Goal: Task Accomplishment & Management: Complete application form

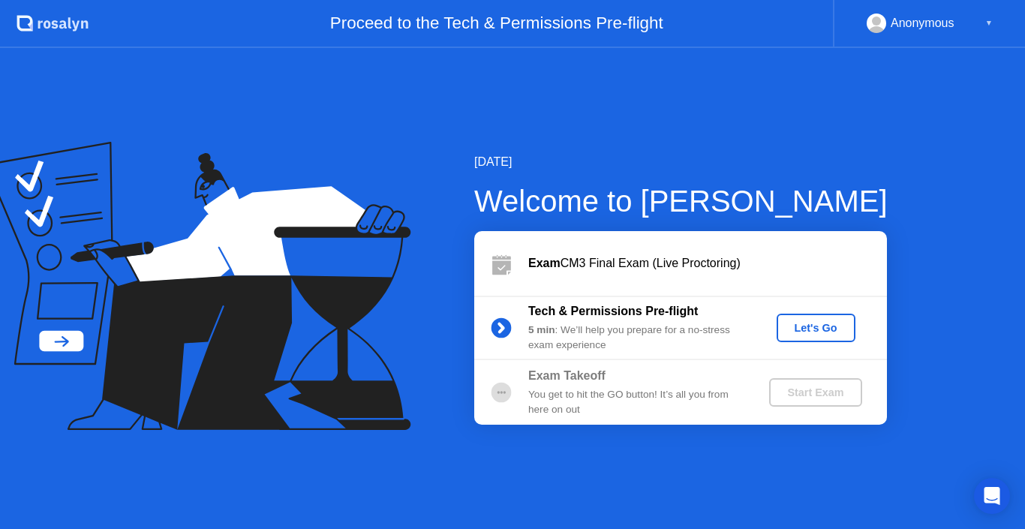
click at [818, 329] on div "Let's Go" at bounding box center [816, 328] width 67 height 12
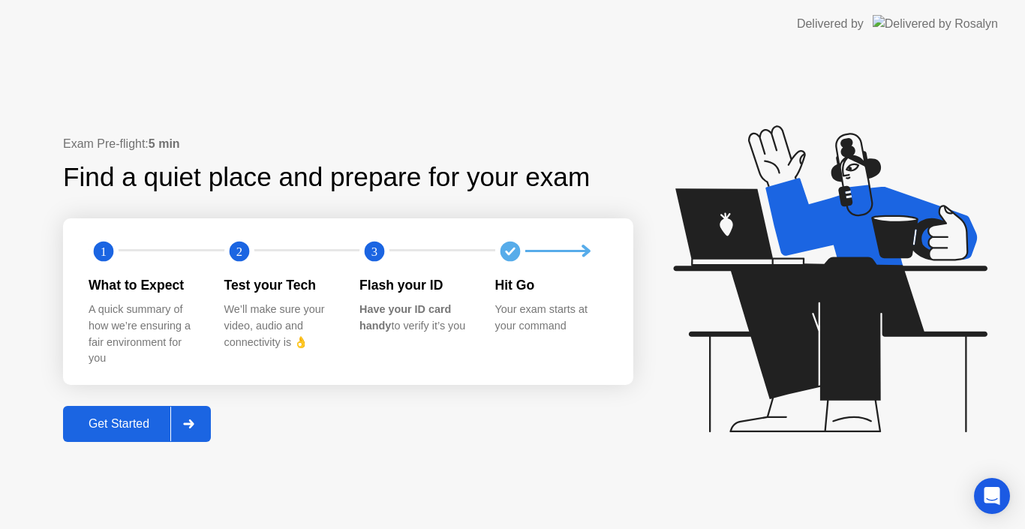
click at [124, 418] on div "Get Started" at bounding box center [119, 424] width 103 height 14
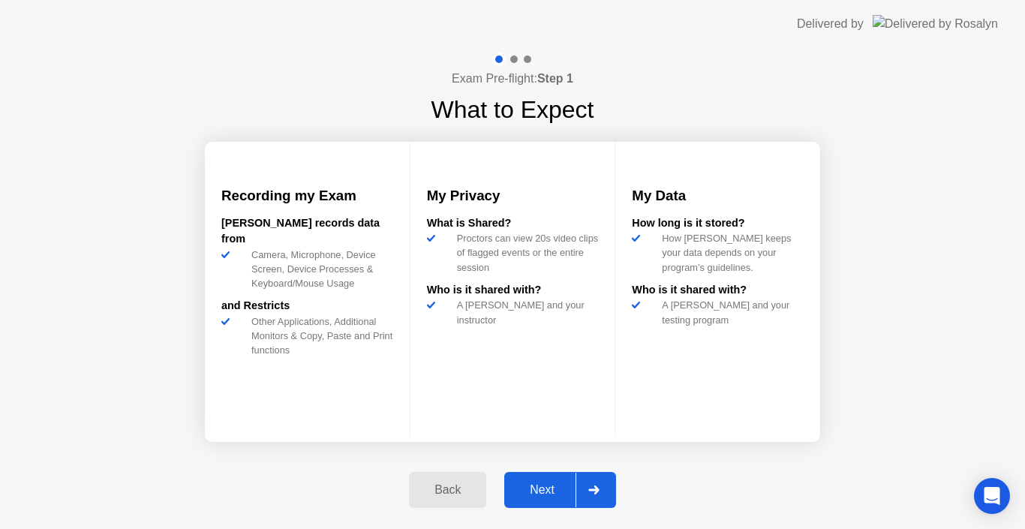
click at [539, 486] on div "Next" at bounding box center [542, 490] width 67 height 14
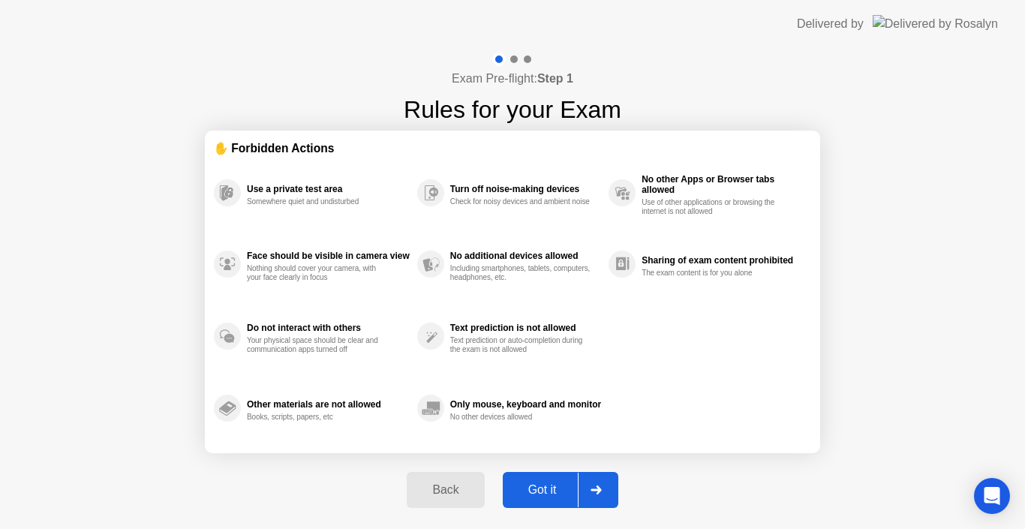
click at [539, 486] on div "Got it" at bounding box center [542, 490] width 71 height 14
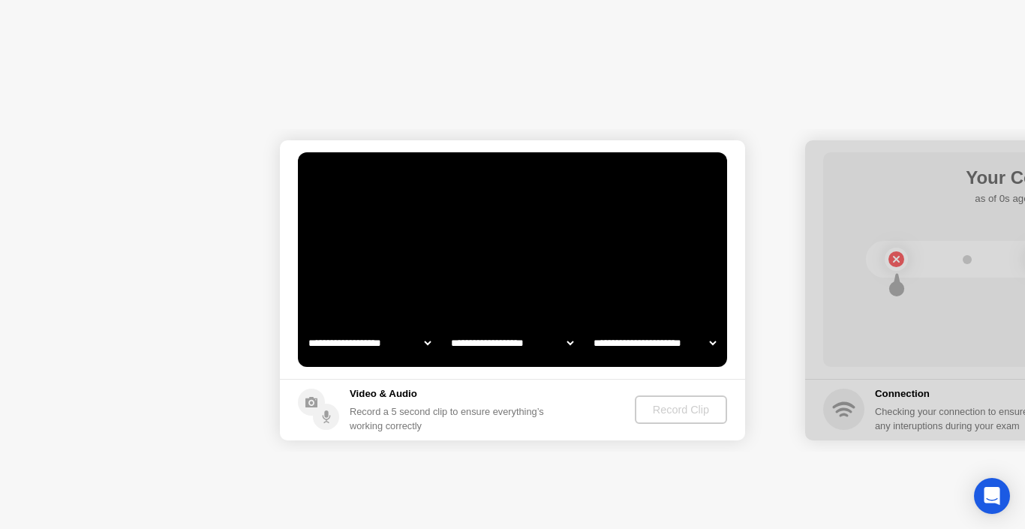
select select "**********"
select select "*******"
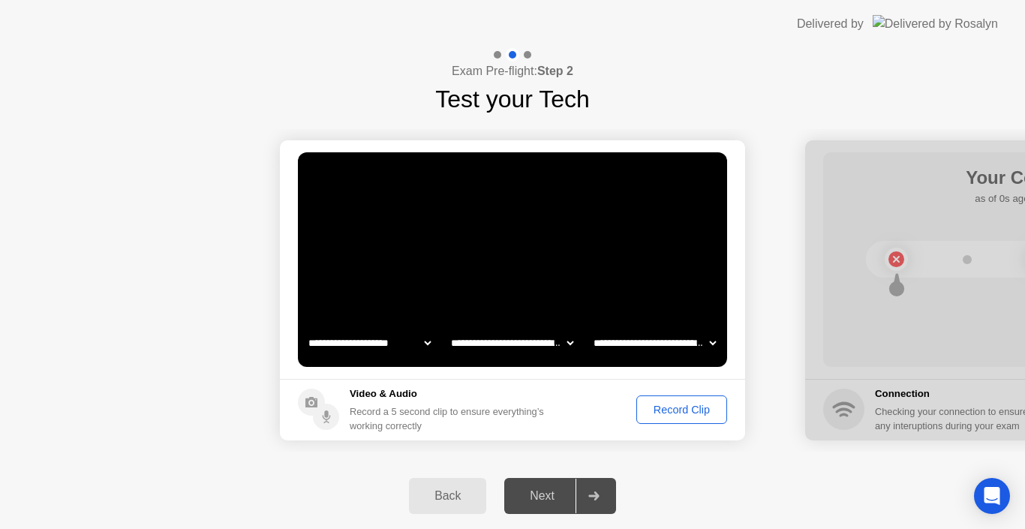
click at [698, 400] on button "Record Clip" at bounding box center [681, 409] width 91 height 29
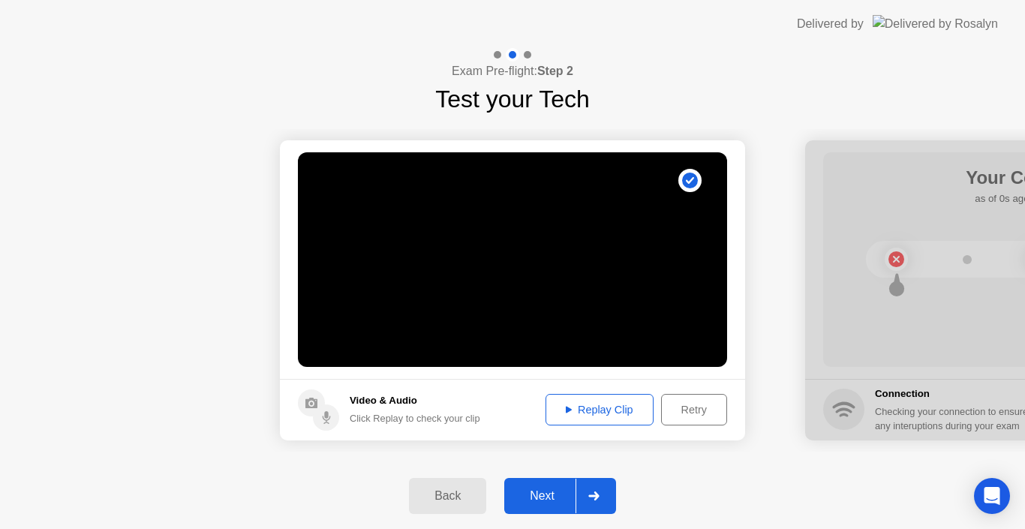
click at [624, 407] on div "Replay Clip" at bounding box center [600, 410] width 98 height 12
click at [549, 492] on div "Next" at bounding box center [542, 496] width 67 height 14
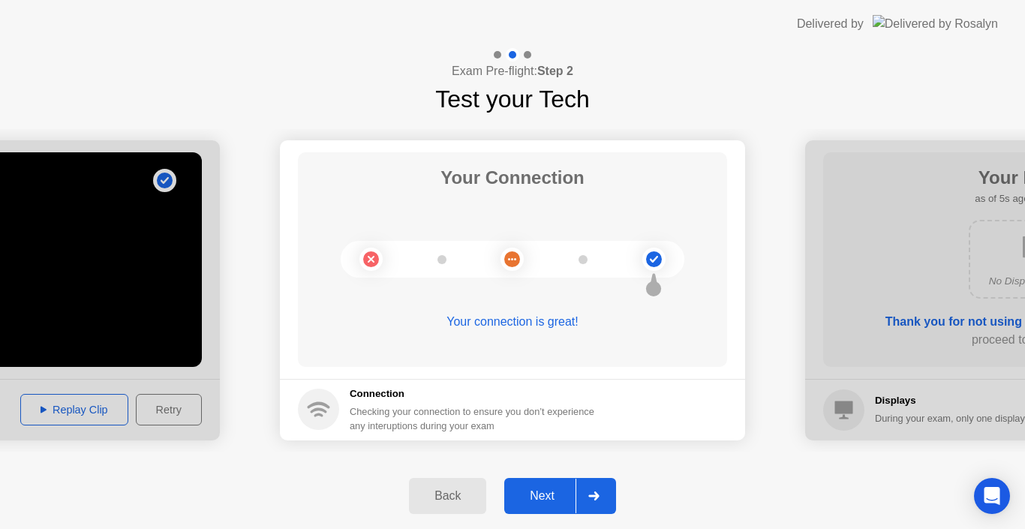
click at [550, 490] on div "Next" at bounding box center [542, 496] width 67 height 14
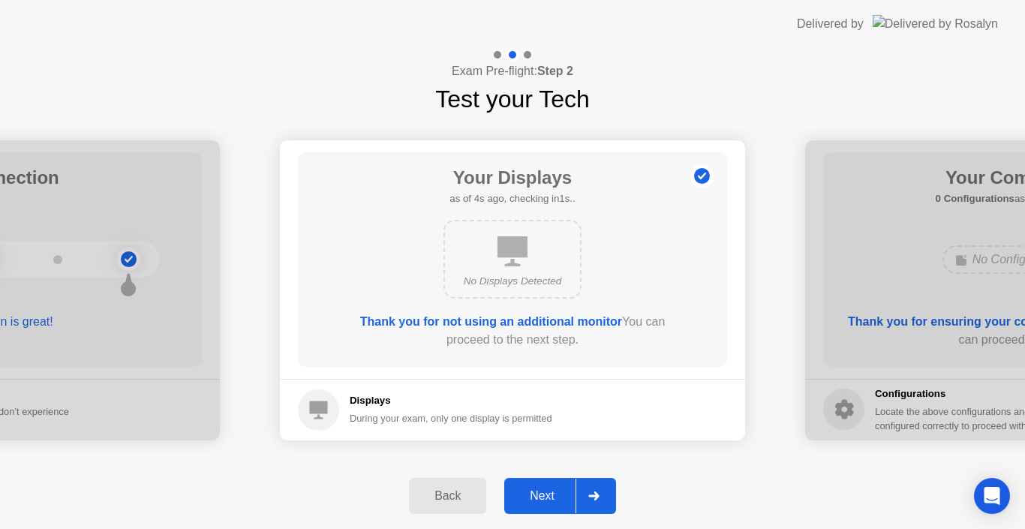
click at [550, 490] on div "Next" at bounding box center [542, 496] width 67 height 14
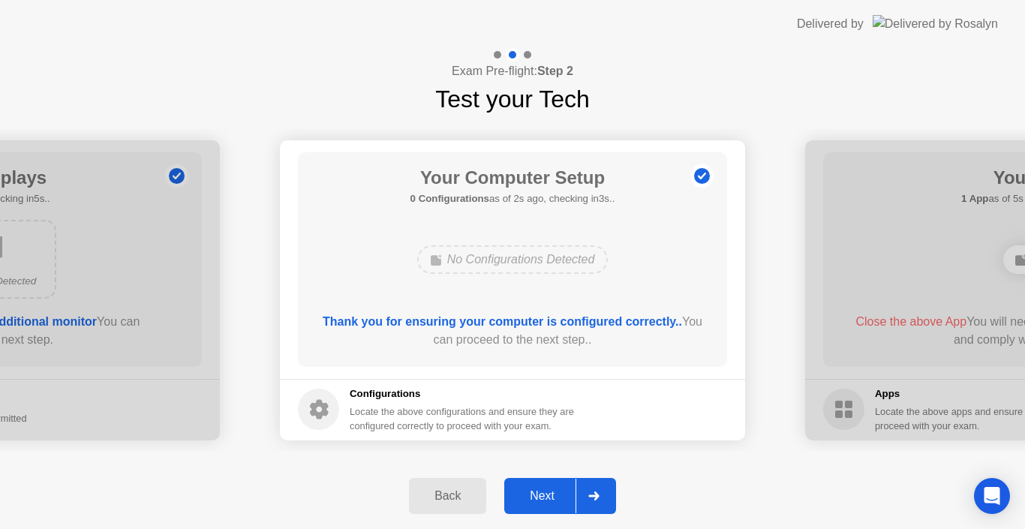
click at [550, 490] on div "Next" at bounding box center [542, 496] width 67 height 14
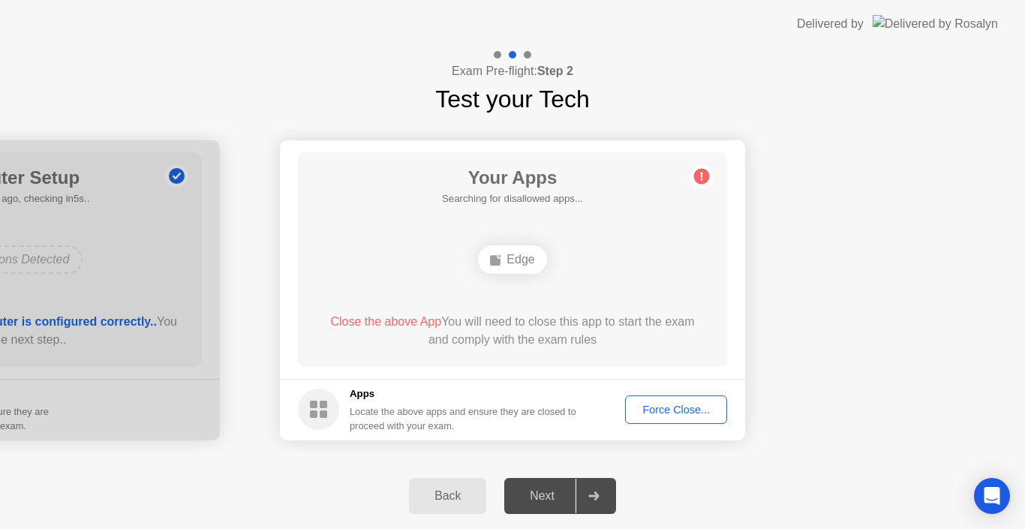
click at [678, 404] on div "Force Close..." at bounding box center [676, 410] width 92 height 12
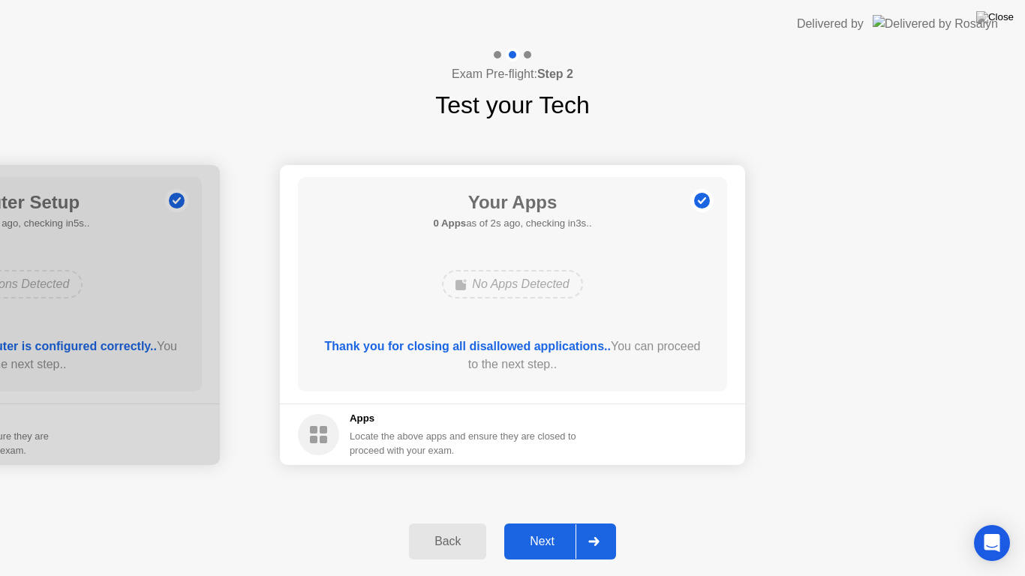
click at [534, 528] on div "Next" at bounding box center [542, 542] width 67 height 14
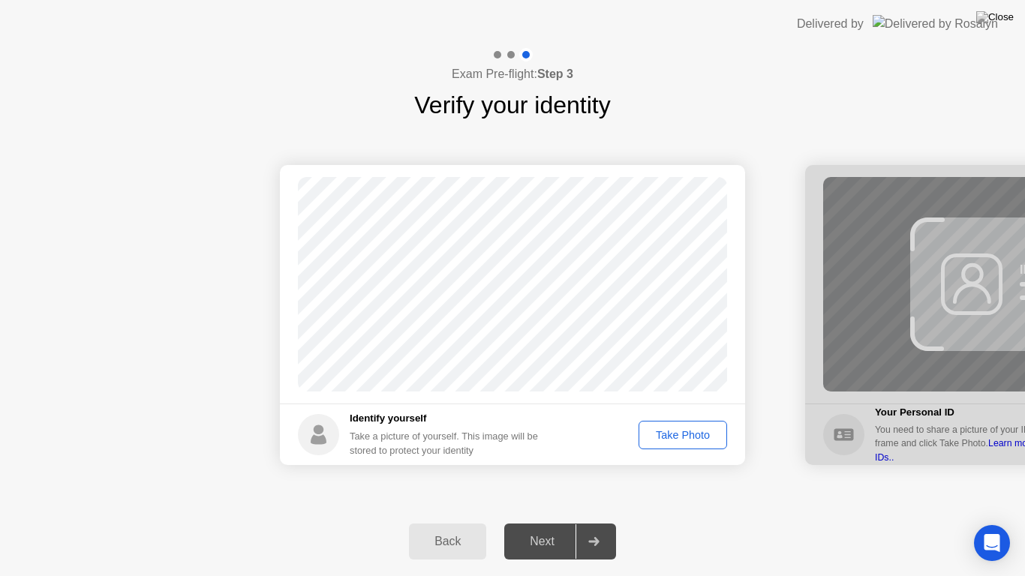
click at [698, 429] on div "Take Photo" at bounding box center [683, 435] width 78 height 12
click at [537, 528] on div "Next" at bounding box center [542, 542] width 67 height 14
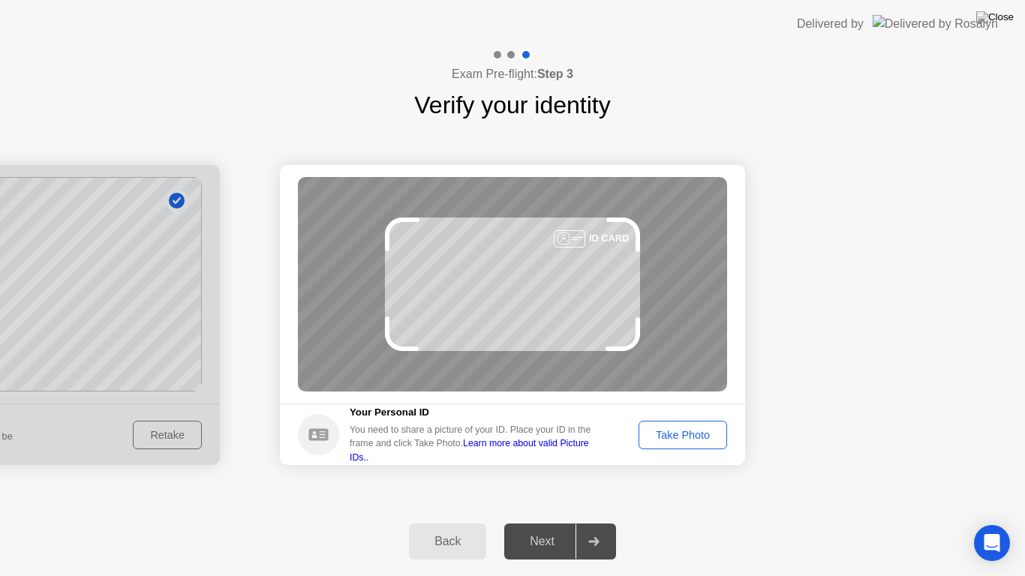
click at [690, 436] on div "Take Photo" at bounding box center [683, 435] width 78 height 12
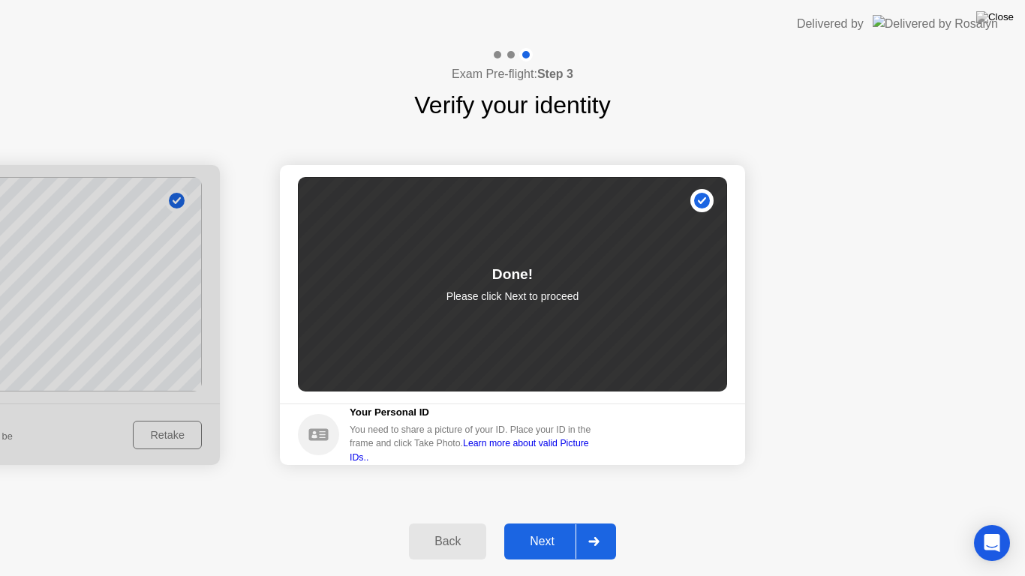
click at [555, 528] on div "Next" at bounding box center [542, 542] width 67 height 14
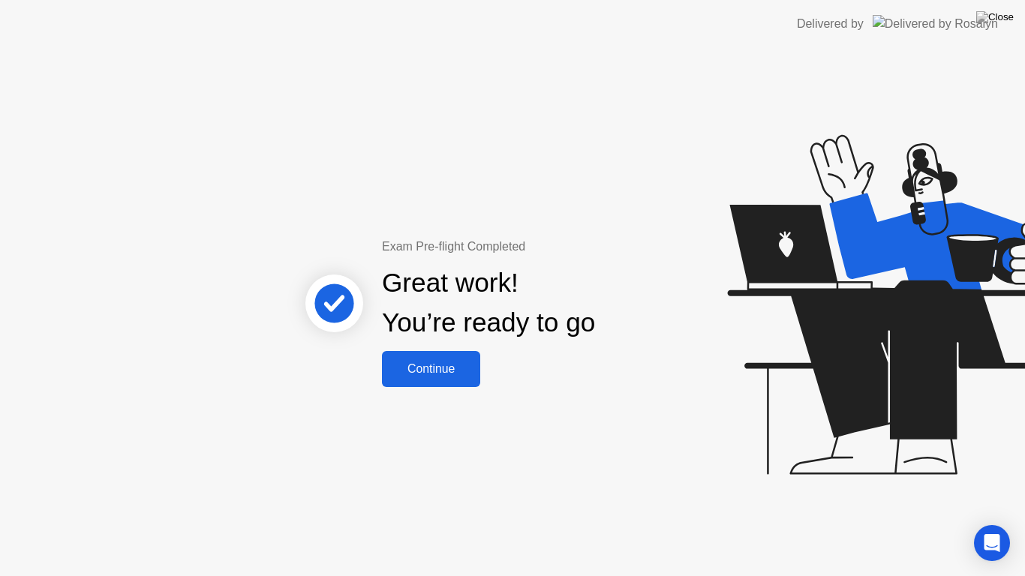
click at [431, 385] on button "Continue" at bounding box center [431, 369] width 98 height 36
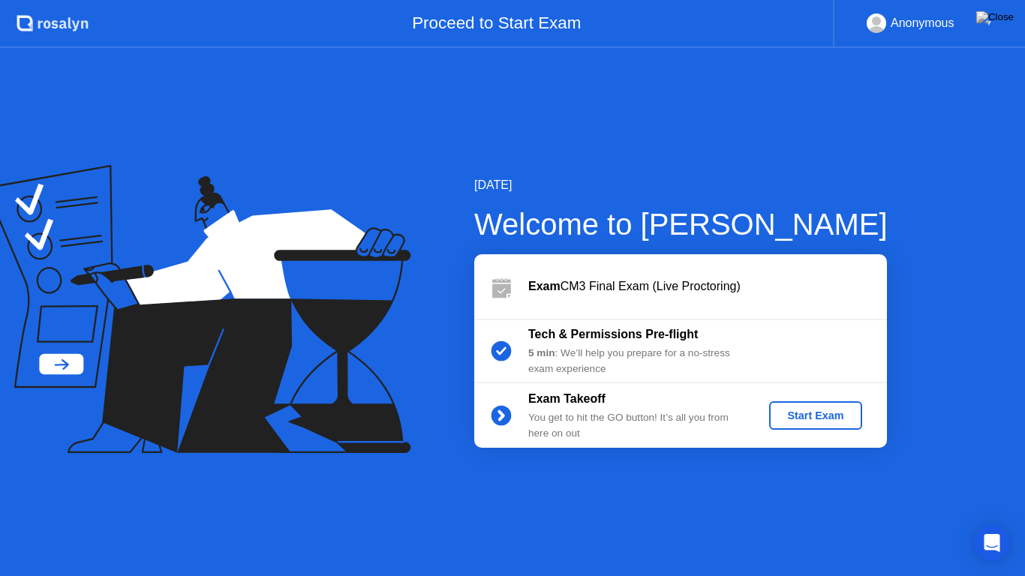
click at [813, 413] on div "Start Exam" at bounding box center [815, 416] width 80 height 12
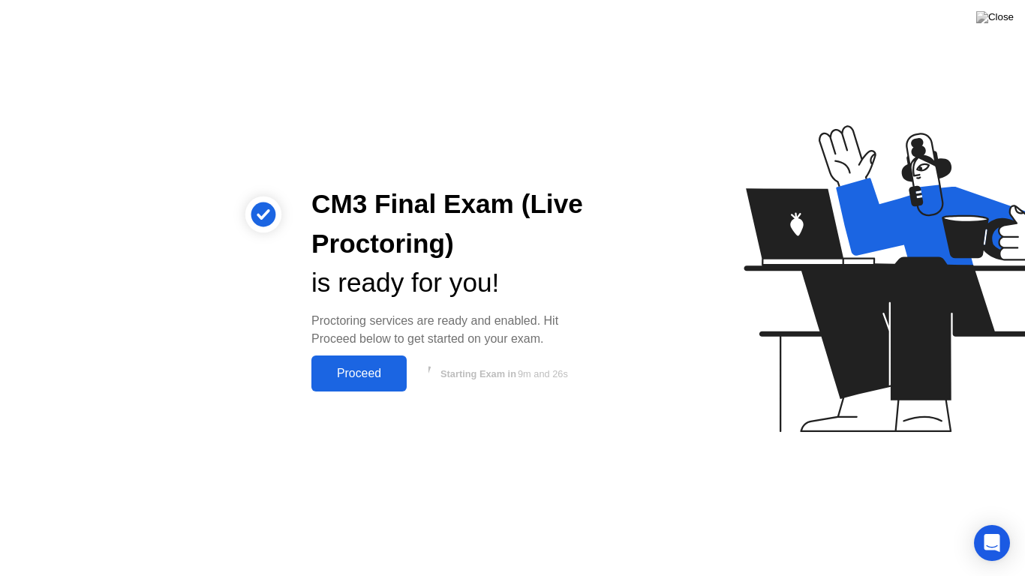
click at [365, 377] on div "Proceed" at bounding box center [359, 374] width 86 height 14
